Goal: Find specific page/section: Locate a particular part of the current website

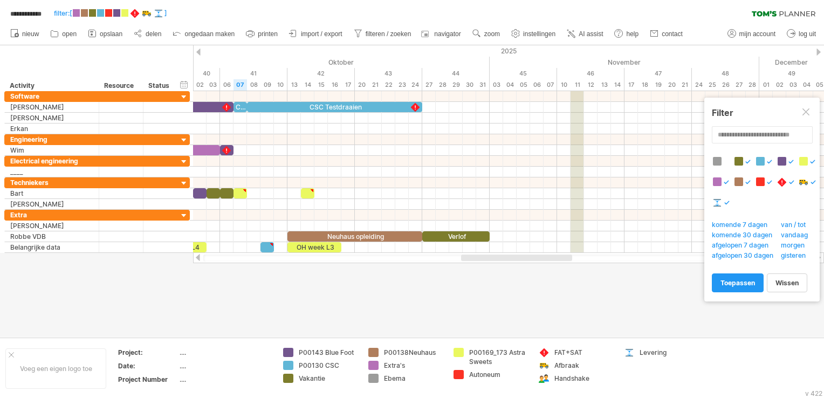
drag, startPoint x: 500, startPoint y: 257, endPoint x: 477, endPoint y: 257, distance: 22.7
click at [482, 259] on div at bounding box center [516, 257] width 111 height 6
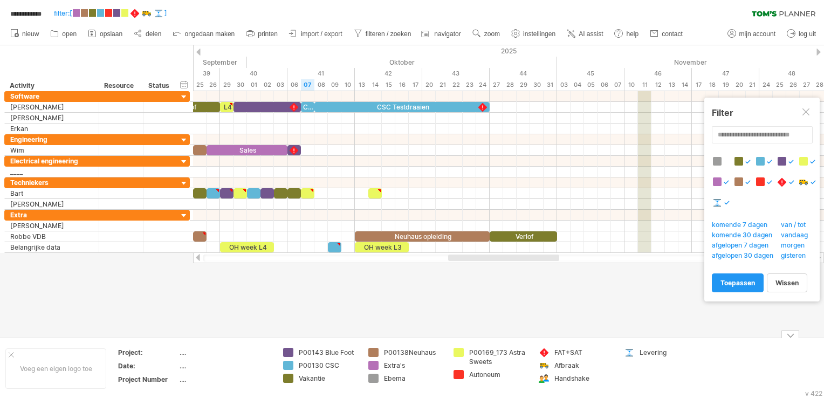
click at [220, 287] on div at bounding box center [412, 191] width 824 height 292
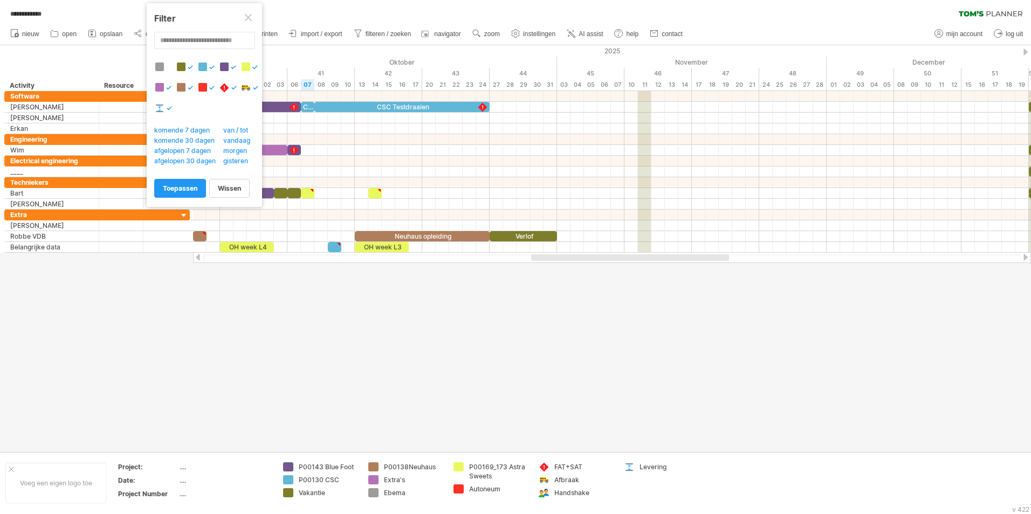
click at [442, 397] on div at bounding box center [515, 248] width 1031 height 407
click at [302, 373] on div at bounding box center [515, 248] width 1031 height 407
click at [225, 185] on span "wissen" at bounding box center [229, 188] width 23 height 8
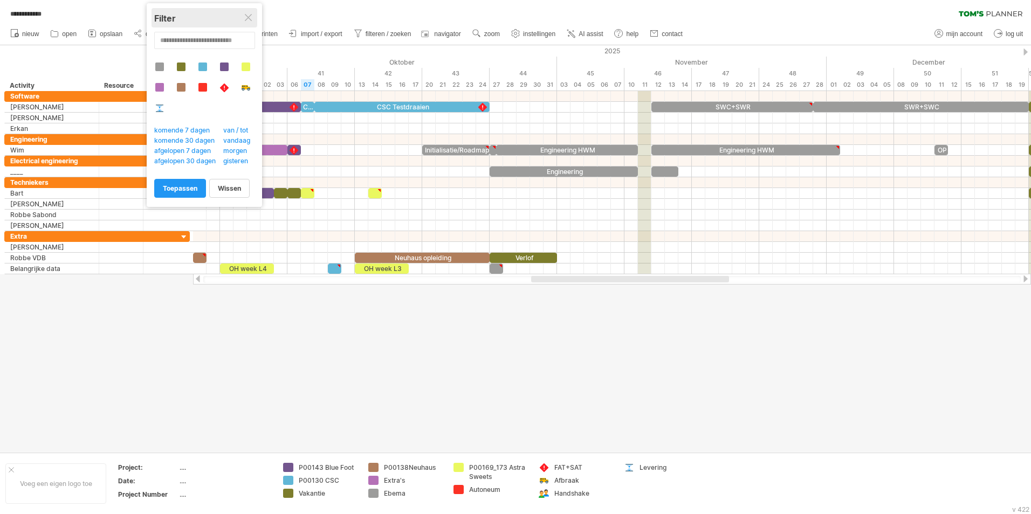
click at [247, 13] on div "Filter" at bounding box center [204, 18] width 100 height 11
click at [247, 19] on div at bounding box center [249, 18] width 9 height 9
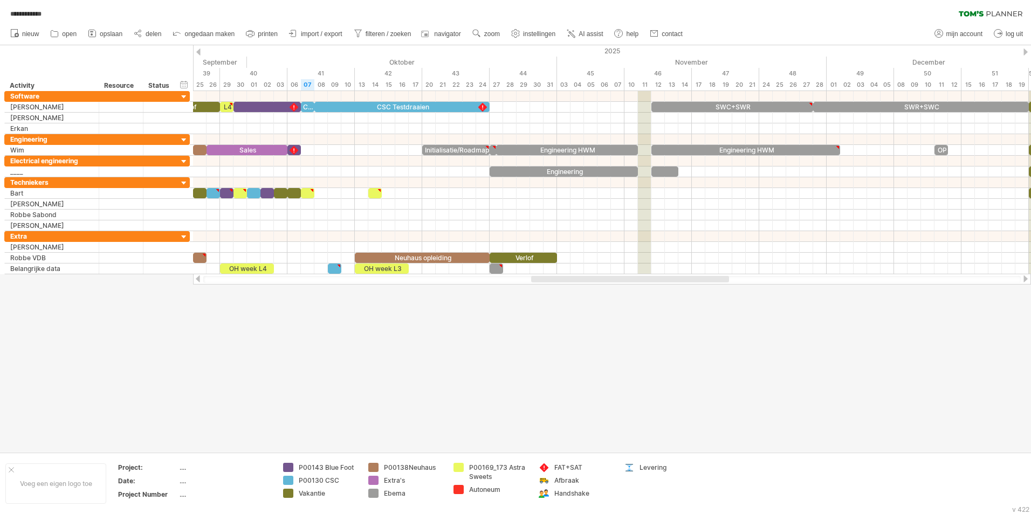
click at [264, 336] on div at bounding box center [515, 248] width 1031 height 407
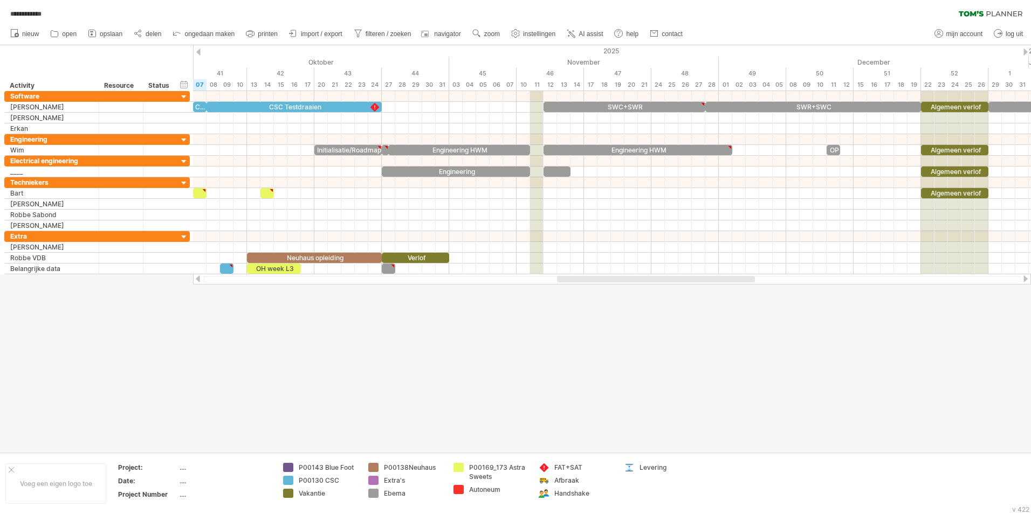
drag, startPoint x: 544, startPoint y: 278, endPoint x: 568, endPoint y: 279, distance: 23.7
click at [568, 279] on div at bounding box center [656, 279] width 198 height 6
click at [459, 389] on div at bounding box center [515, 248] width 1031 height 407
